Goal: Transaction & Acquisition: Subscribe to service/newsletter

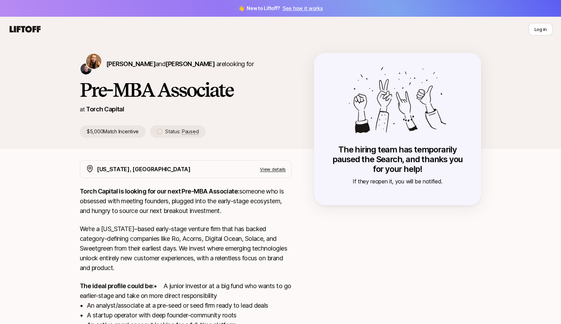
click at [29, 27] on icon at bounding box center [25, 29] width 31 height 7
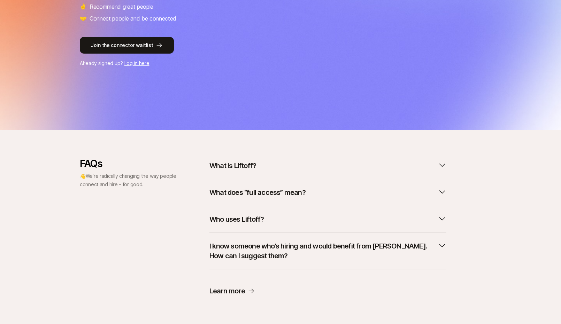
scroll to position [154, 0]
click at [242, 169] on p "What is Liftoff?" at bounding box center [232, 166] width 47 height 10
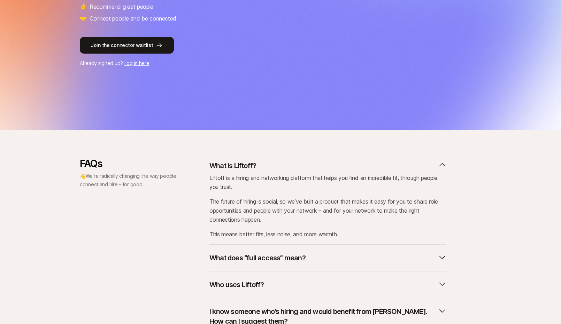
click at [242, 169] on p "What is Liftoff?" at bounding box center [232, 166] width 47 height 10
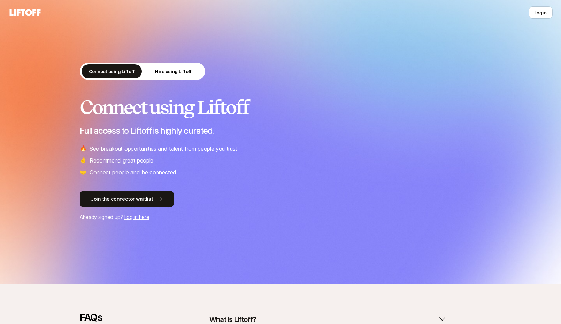
scroll to position [0, 0]
click at [142, 202] on button "Join the connector waitlist" at bounding box center [127, 199] width 94 height 17
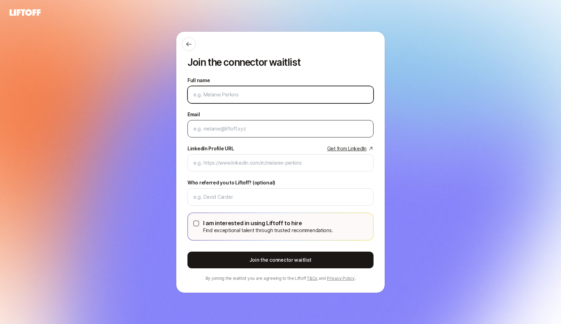
type input "[PERSON_NAME]"
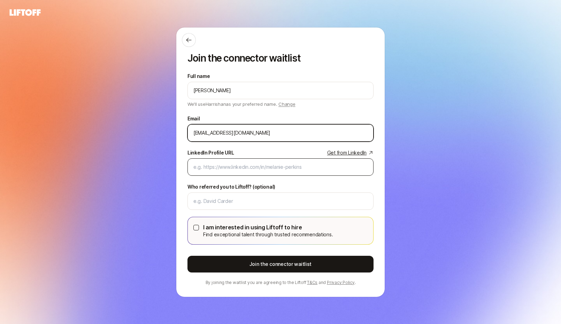
type input "[EMAIL_ADDRESS][DOMAIN_NAME]"
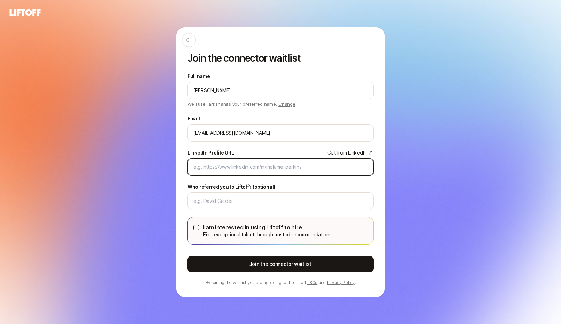
click at [241, 164] on input "LinkedIn Profile URL Get from LinkedIn" at bounding box center [280, 167] width 174 height 8
click at [232, 170] on input "LinkedIn Profile URL Get from LinkedIn" at bounding box center [280, 167] width 174 height 8
paste input "[URL][DOMAIN_NAME]"
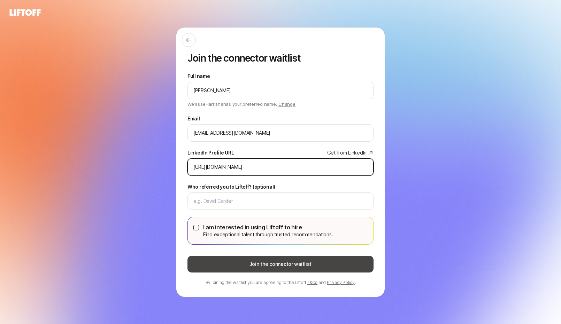
type input "[URL][DOMAIN_NAME]"
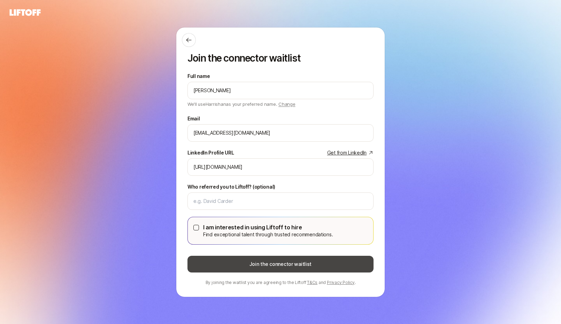
click at [261, 266] on button "Join the connector waitlist" at bounding box center [280, 264] width 186 height 17
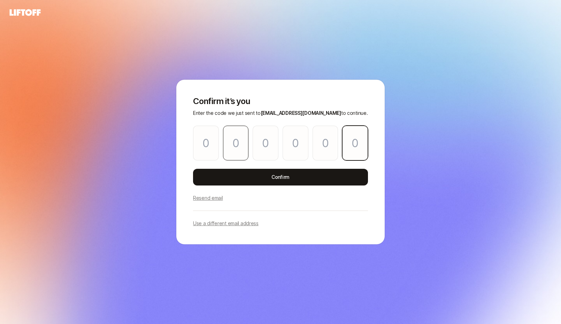
paste input "1"
type input "8"
type input "4"
type input "0"
type input "2"
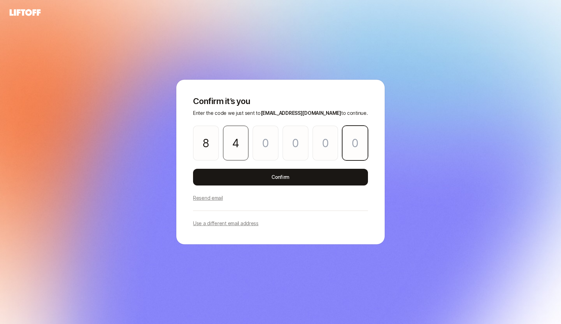
type input "3"
type input "1"
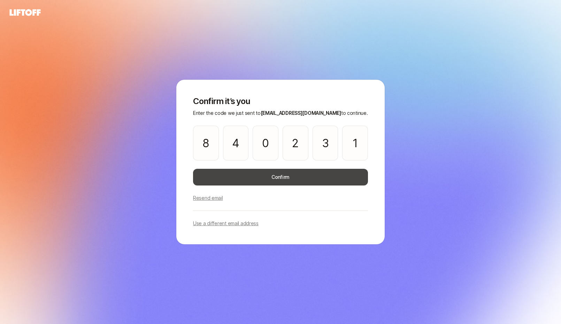
click at [251, 170] on button "Confirm" at bounding box center [280, 177] width 175 height 17
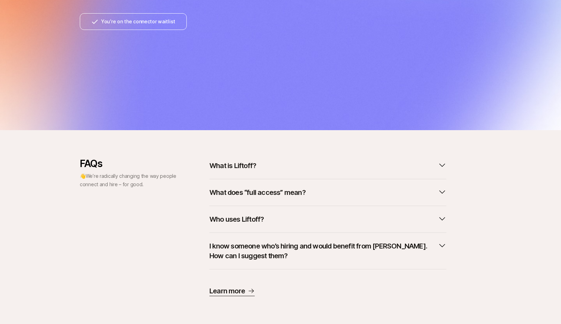
scroll to position [178, 0]
click at [265, 168] on button "What is Liftoff?" at bounding box center [327, 165] width 237 height 15
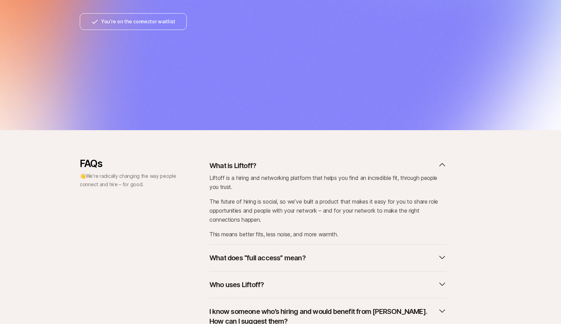
click at [270, 162] on button "What is Liftoff?" at bounding box center [327, 165] width 237 height 15
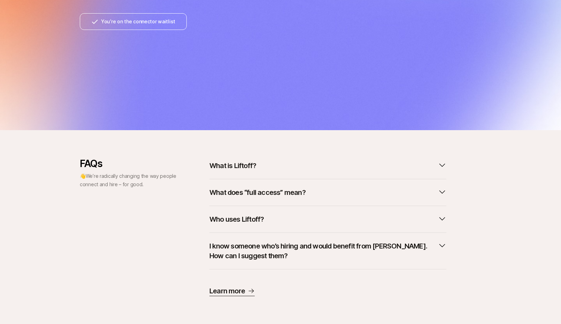
click at [264, 186] on button "What does “full access” mean?" at bounding box center [327, 192] width 237 height 15
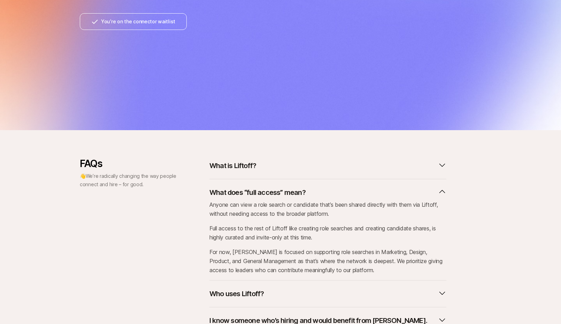
click at [264, 188] on p "What does “full access” mean?" at bounding box center [257, 193] width 96 height 10
